Goal: Task Accomplishment & Management: Use online tool/utility

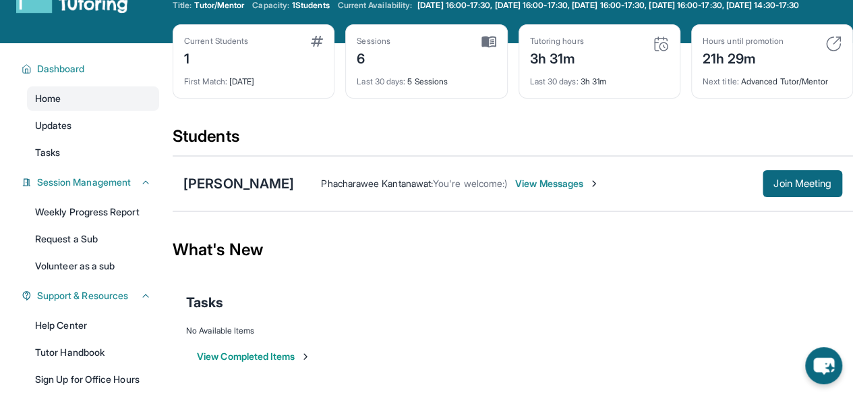
scroll to position [49, 0]
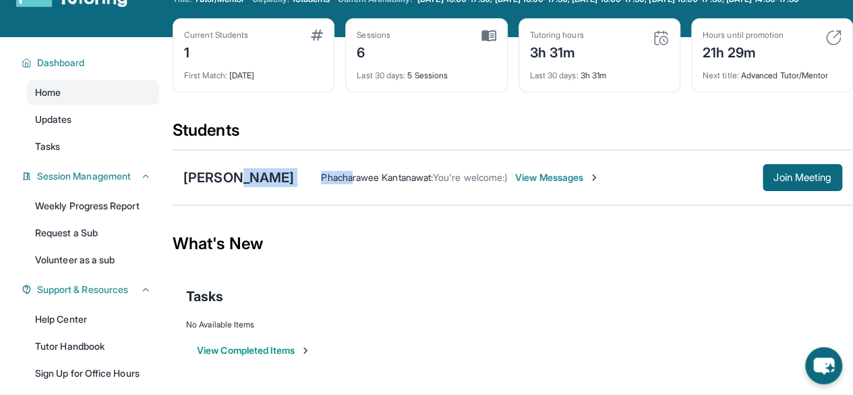
drag, startPoint x: 240, startPoint y: 187, endPoint x: 356, endPoint y: 190, distance: 116.8
click at [356, 190] on div "[PERSON_NAME] Phacharawee Kantanawat : You're welcome:) View Messages Join Meet…" at bounding box center [513, 177] width 681 height 55
click at [657, 260] on div "What's New" at bounding box center [513, 243] width 681 height 59
click at [779, 181] on span "Join Meeting" at bounding box center [803, 177] width 58 height 8
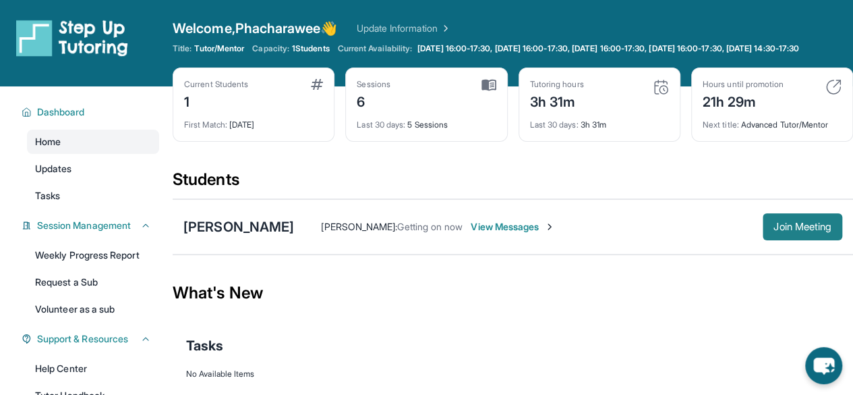
click at [780, 231] on span "Join Meeting" at bounding box center [803, 227] width 58 height 8
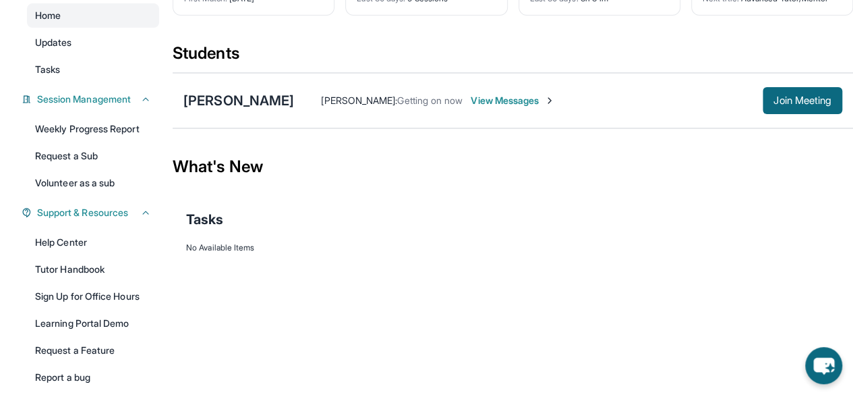
scroll to position [127, 0]
click at [806, 104] on span "Join Meeting" at bounding box center [803, 100] width 58 height 8
click at [236, 102] on div "[PERSON_NAME]" at bounding box center [239, 99] width 111 height 19
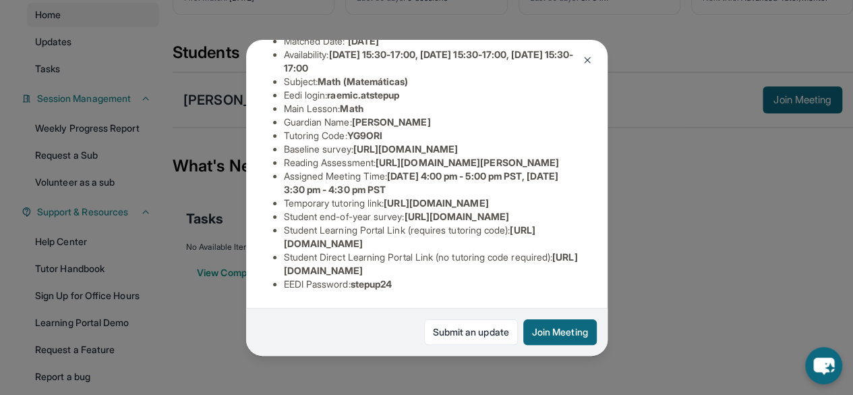
scroll to position [354, 0]
drag, startPoint x: 357, startPoint y: 275, endPoint x: 414, endPoint y: 273, distance: 57.4
click at [414, 277] on li "EEDI Password : stepup24" at bounding box center [432, 283] width 297 height 13
copy span "stepup24"
